Goal: Transaction & Acquisition: Purchase product/service

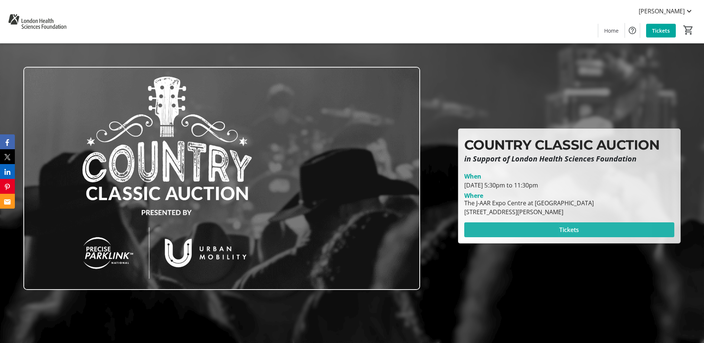
click at [587, 234] on span at bounding box center [569, 230] width 210 height 18
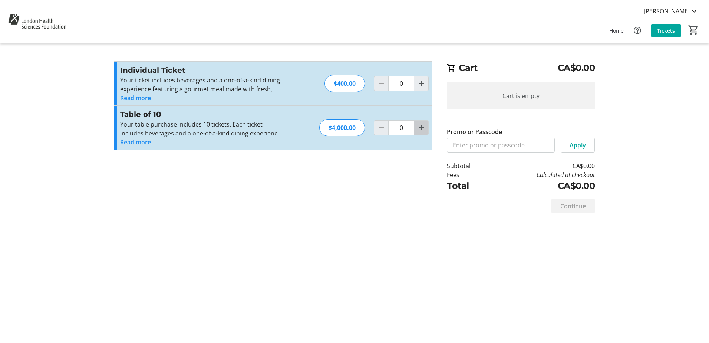
click at [419, 125] on mat-icon "Increment by one" at bounding box center [421, 127] width 9 height 9
type input "1"
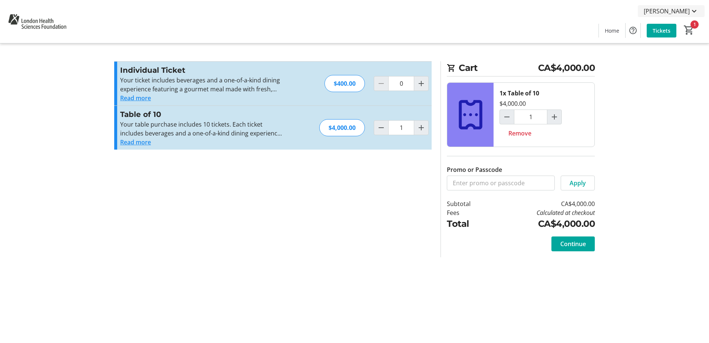
click at [692, 11] on mat-icon at bounding box center [694, 11] width 9 height 9
click at [693, 9] on div at bounding box center [354, 171] width 709 height 343
click at [370, 251] on section "Promo or Passcode Apply Individual Ticket Your ticket includes beverages and a …" at bounding box center [273, 159] width 327 height 196
